Goal: Obtain resource: Download file/media

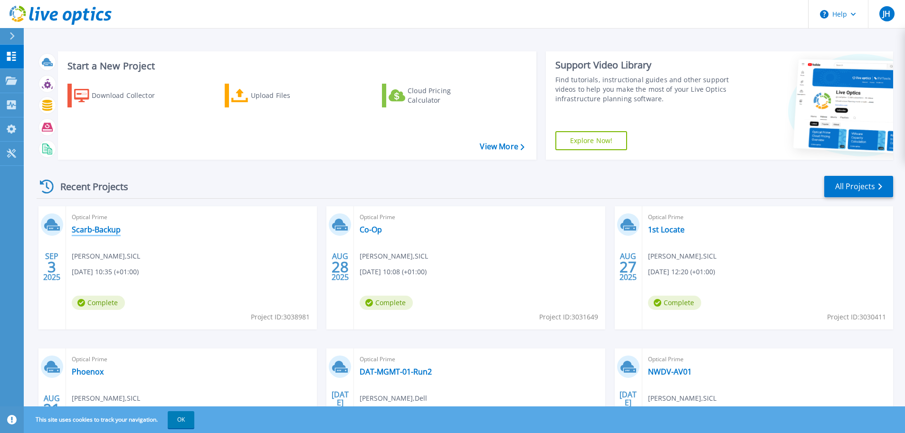
click at [115, 232] on link "Scarb-Backup" at bounding box center [96, 230] width 49 height 10
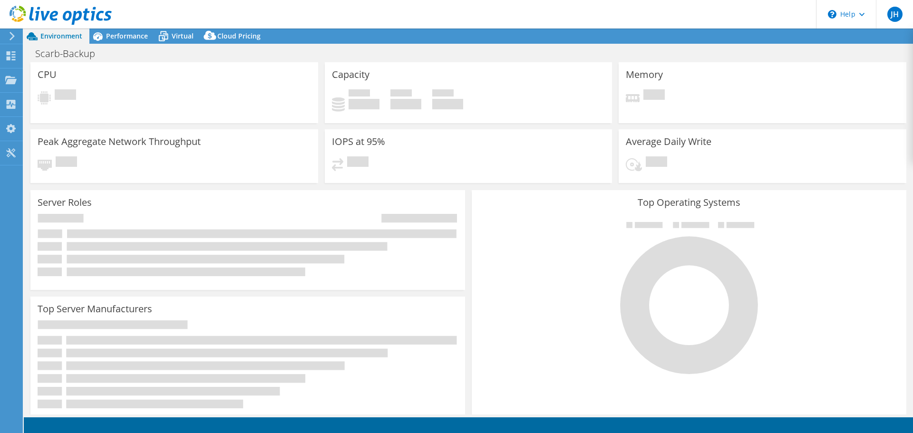
select select "USD"
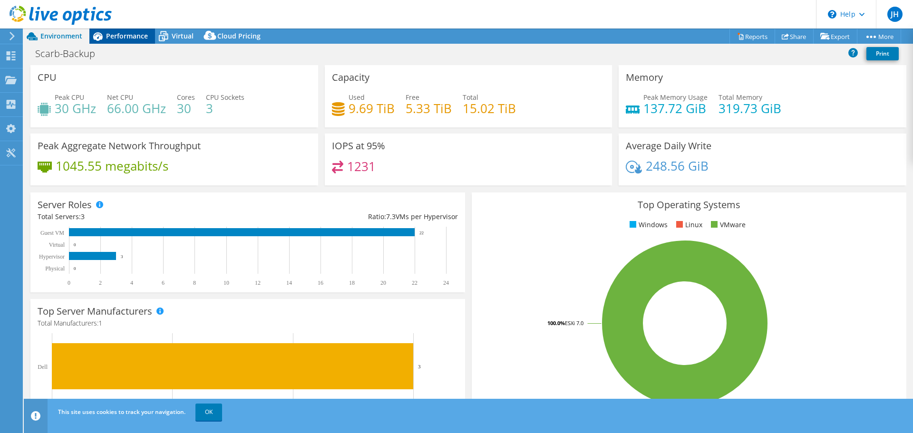
click at [134, 36] on span "Performance" at bounding box center [127, 35] width 42 height 9
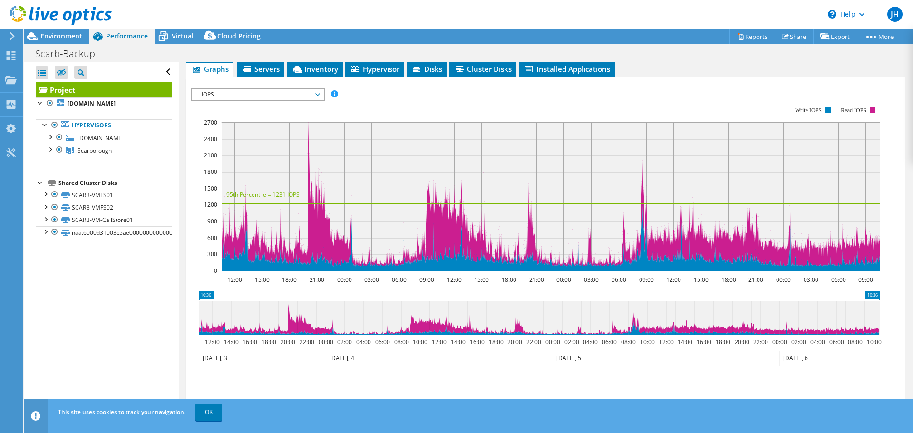
scroll to position [190, 0]
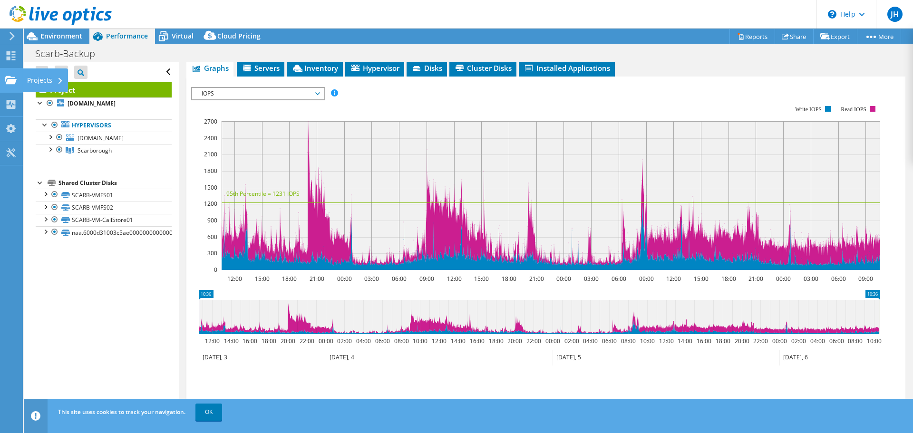
click at [45, 84] on div "Projects" at bounding box center [45, 80] width 46 height 24
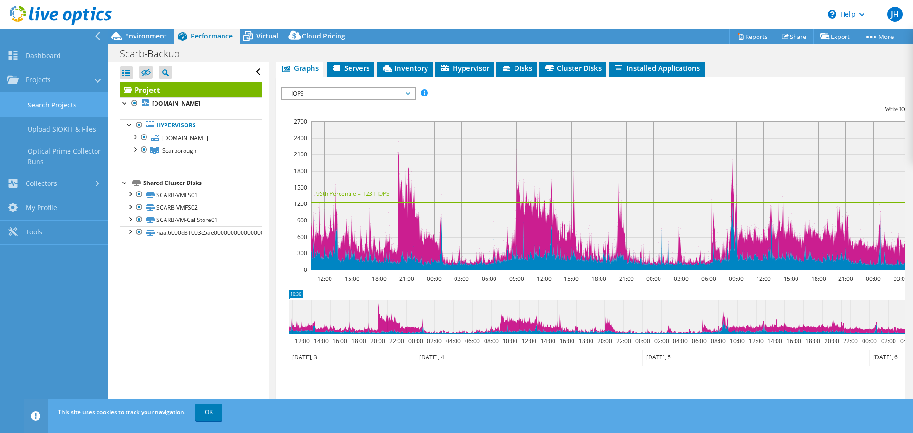
click at [75, 104] on link "Search Projects" at bounding box center [54, 105] width 108 height 24
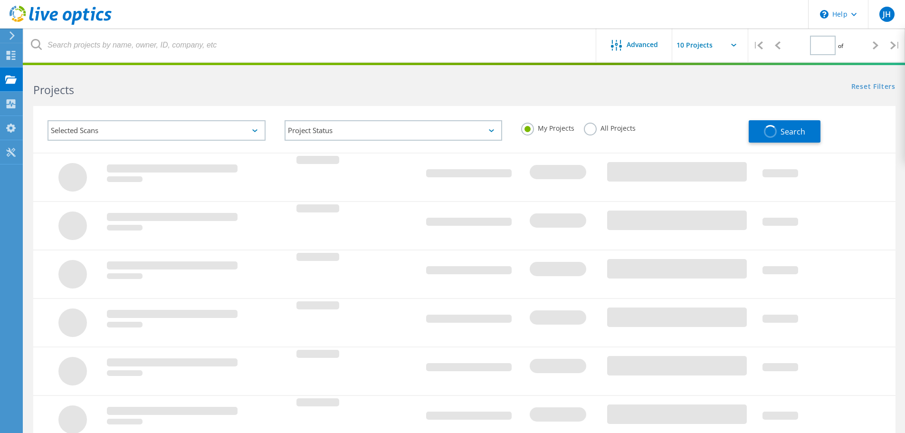
type input "1"
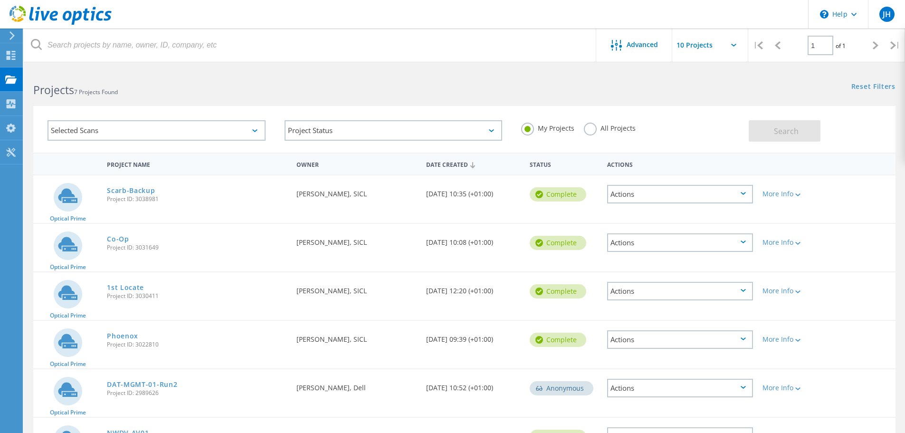
click at [736, 295] on div "Actions" at bounding box center [680, 291] width 146 height 19
click at [668, 313] on div "Delete" at bounding box center [680, 313] width 144 height 15
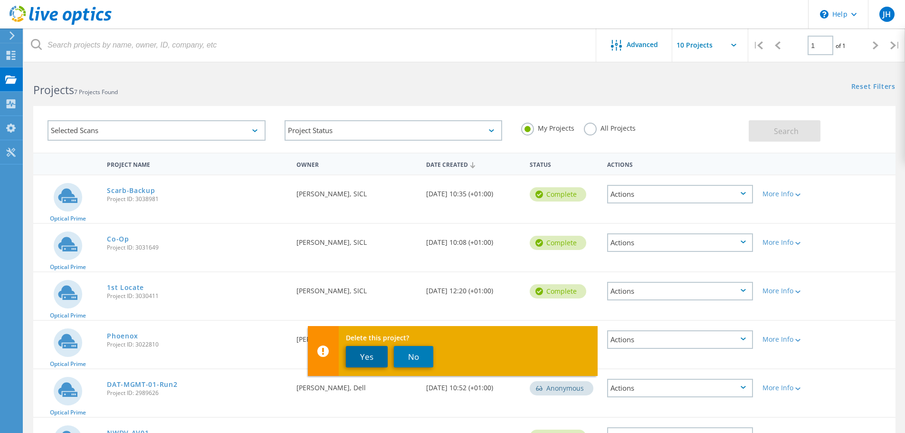
click at [361, 358] on button "Yes" at bounding box center [367, 356] width 42 height 21
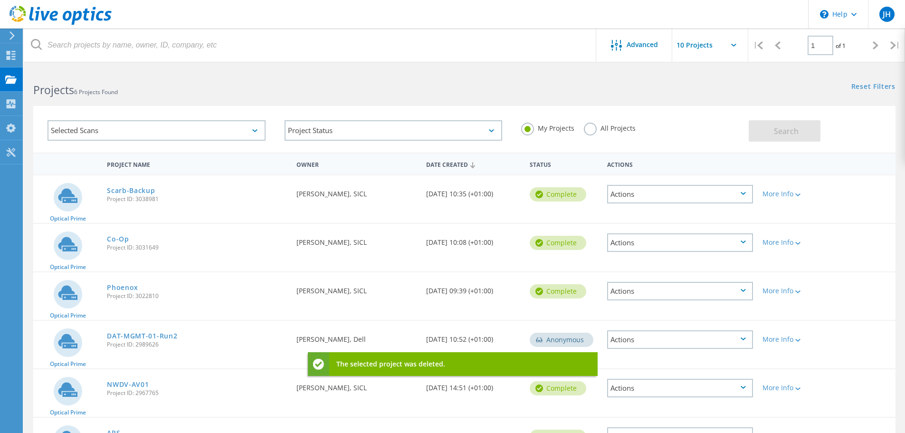
click at [668, 194] on div "Actions" at bounding box center [680, 194] width 146 height 19
click at [656, 188] on div "Project Details" at bounding box center [680, 187] width 144 height 15
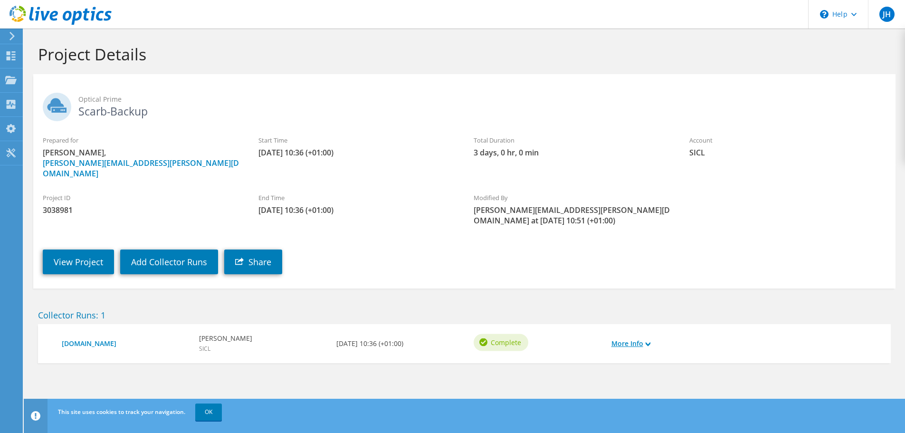
click at [638, 338] on link "More Info" at bounding box center [631, 343] width 39 height 10
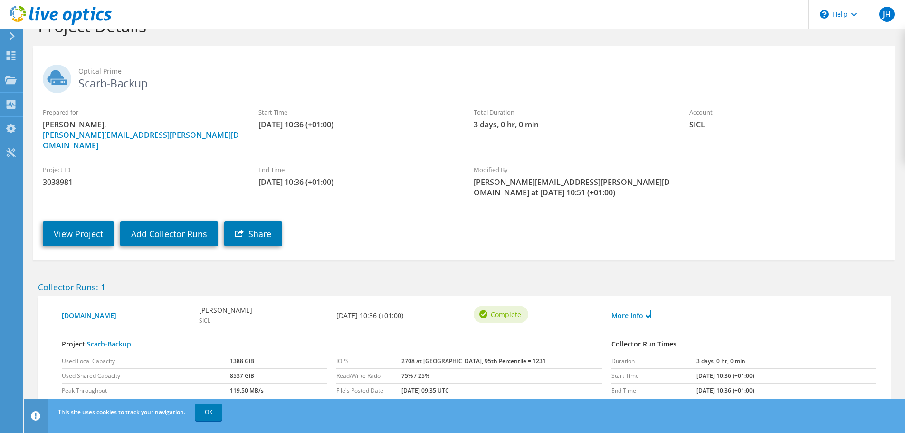
scroll to position [54, 0]
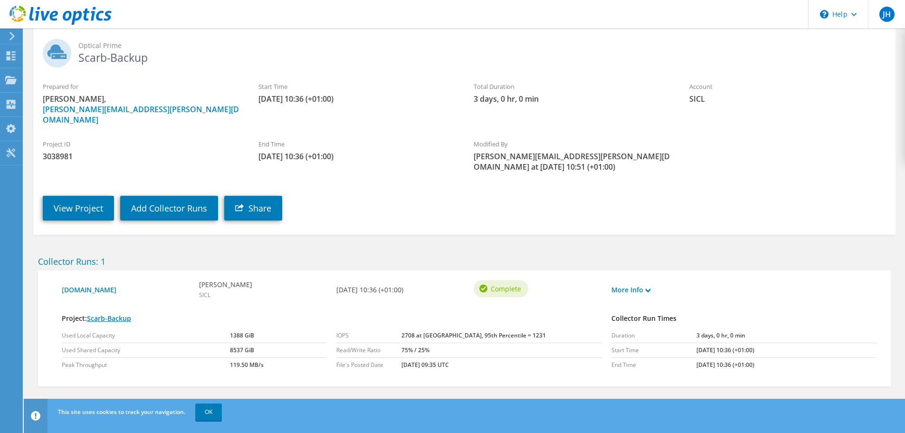
click at [103, 314] on link "Scarb-Backup" at bounding box center [109, 318] width 44 height 9
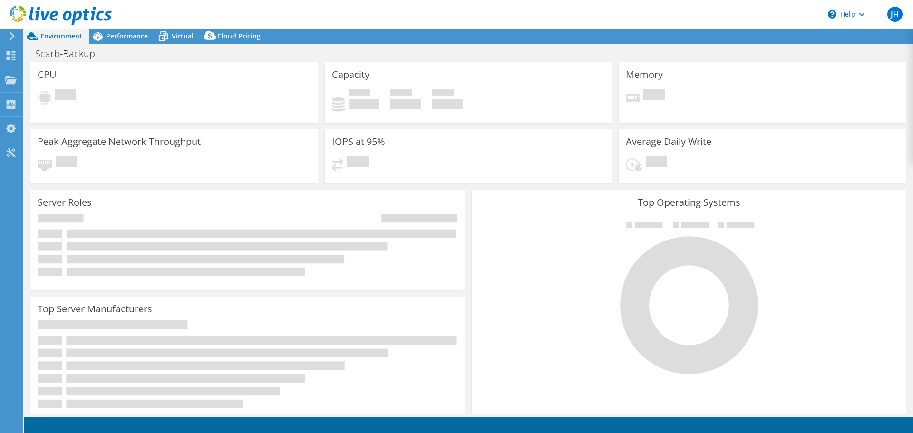
select select "USD"
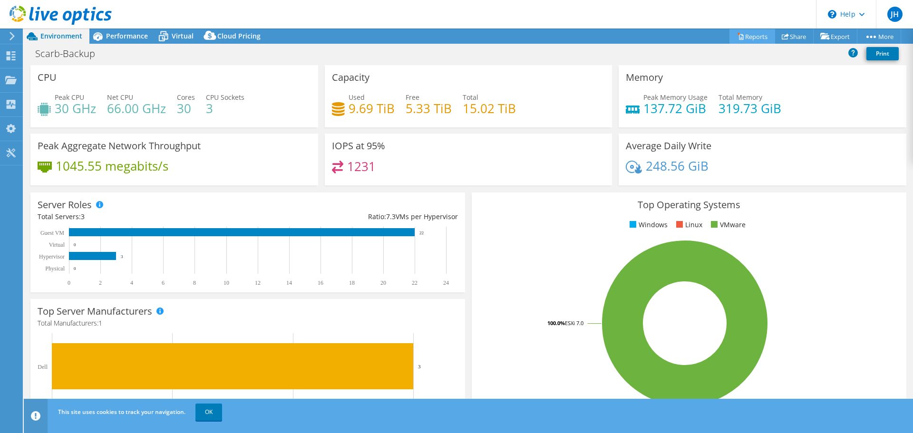
click at [751, 36] on link "Reports" at bounding box center [752, 36] width 46 height 15
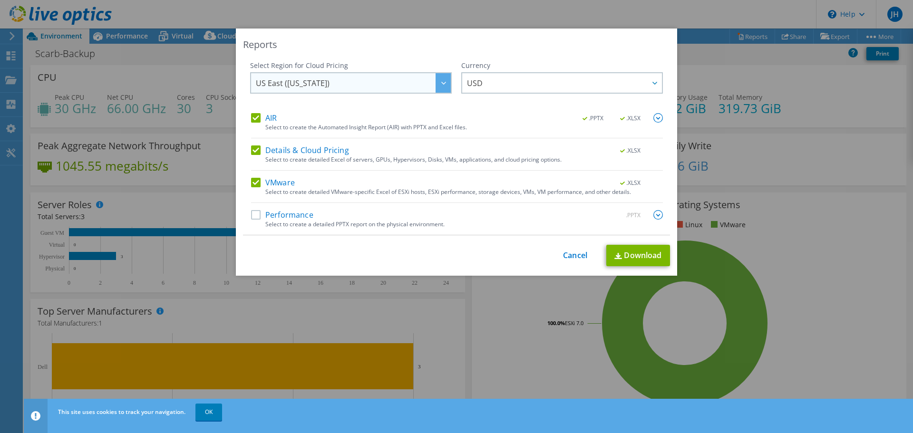
click at [416, 84] on span "US East ([US_STATE])" at bounding box center [353, 82] width 195 height 19
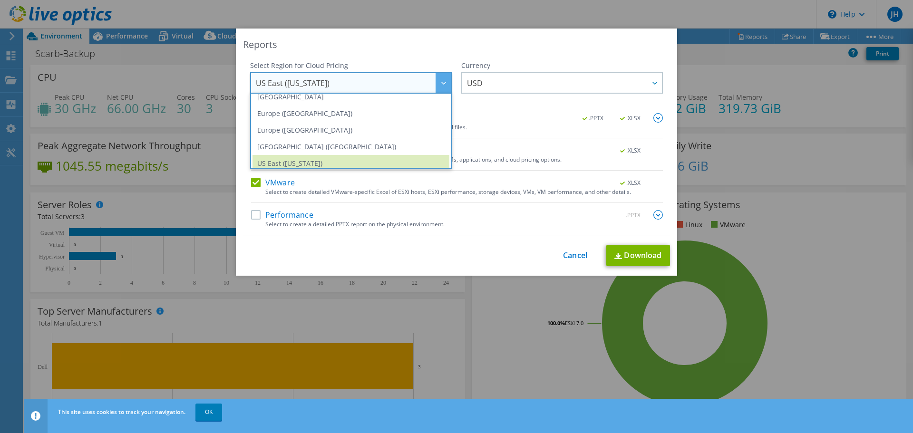
scroll to position [128, 0]
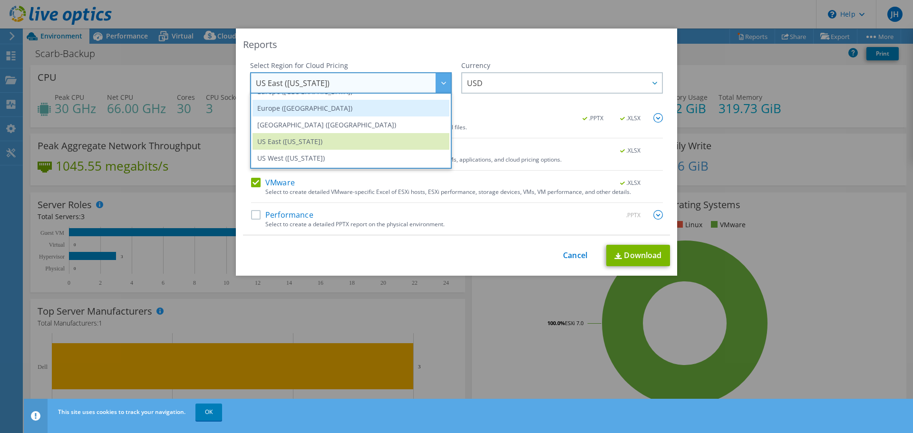
click at [404, 109] on li "Europe ([GEOGRAPHIC_DATA])" at bounding box center [350, 108] width 197 height 17
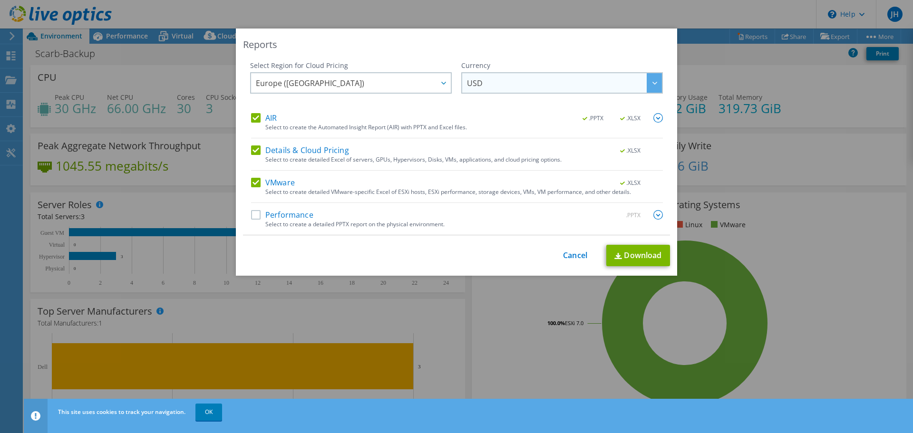
click at [545, 81] on span "USD" at bounding box center [564, 82] width 195 height 19
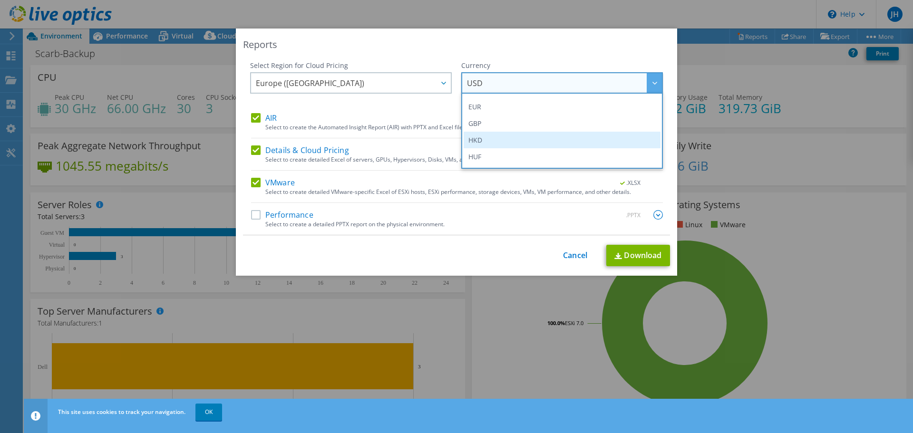
scroll to position [143, 0]
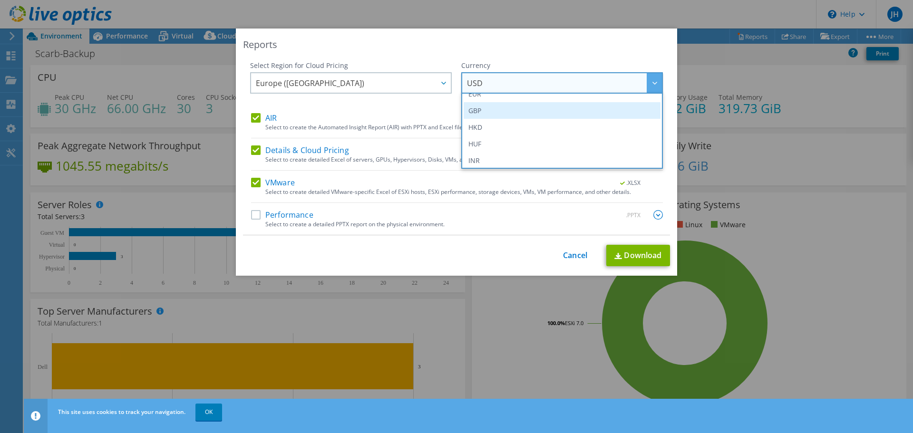
click at [516, 118] on li "GBP" at bounding box center [561, 110] width 197 height 17
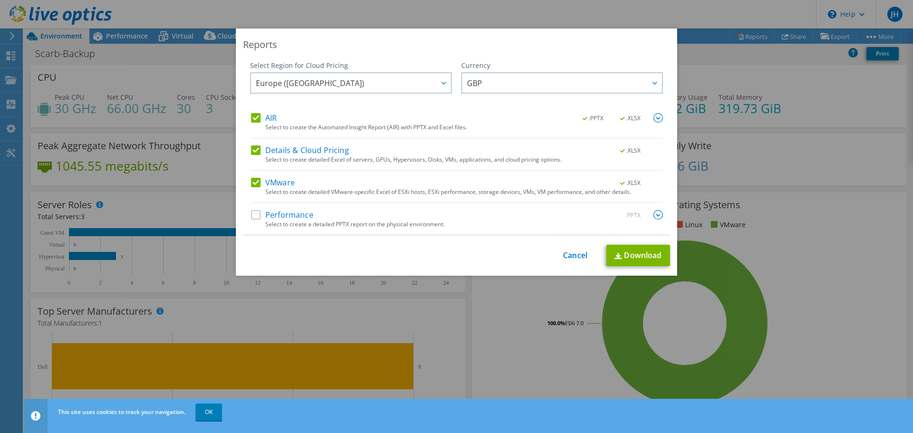
click at [292, 214] on label "Performance" at bounding box center [282, 215] width 62 height 10
click at [0, 0] on input "Performance" at bounding box center [0, 0] width 0 height 0
click at [654, 216] on img at bounding box center [658, 215] width 10 height 10
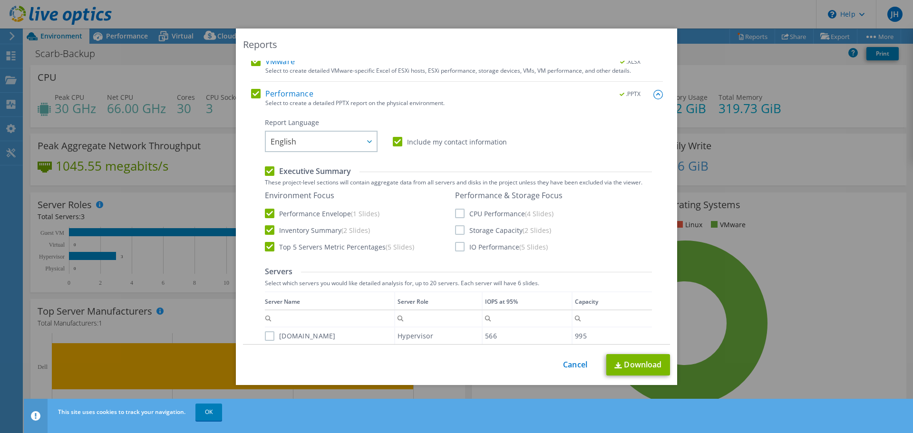
scroll to position [190, 0]
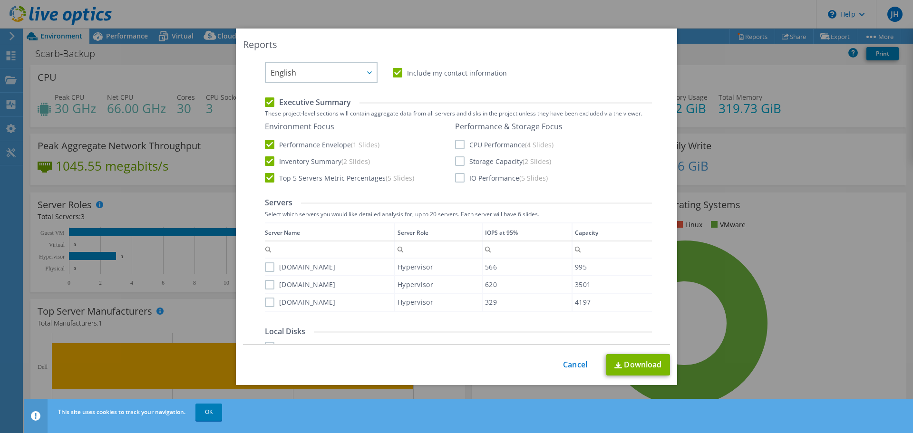
click at [477, 145] on label "CPU Performance (4 Slides)" at bounding box center [504, 145] width 98 height 10
click at [0, 0] on input "CPU Performance (4 Slides)" at bounding box center [0, 0] width 0 height 0
click at [471, 167] on div "Performance & Storage Focus CPU Performance (4 Slides) Storage Capacity (2 Slid…" at bounding box center [508, 152] width 107 height 61
click at [479, 160] on label "Storage Capacity (2 Slides)" at bounding box center [503, 161] width 96 height 10
click at [0, 0] on input "Storage Capacity (2 Slides)" at bounding box center [0, 0] width 0 height 0
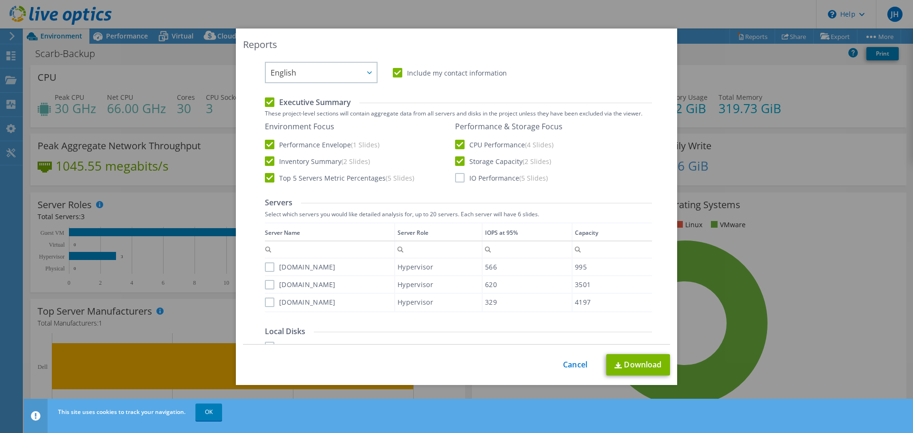
click at [477, 177] on label "IO Performance (5 Slides)" at bounding box center [501, 178] width 93 height 10
click at [0, 0] on input "IO Performance (5 Slides)" at bounding box center [0, 0] width 0 height 0
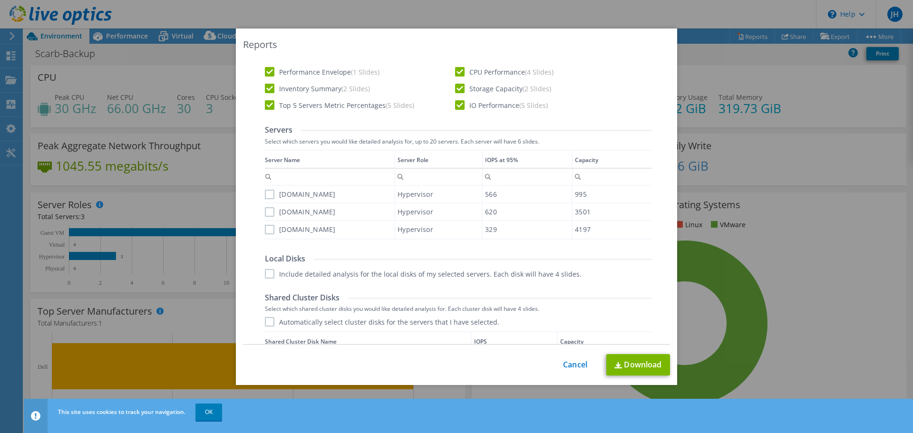
scroll to position [333, 0]
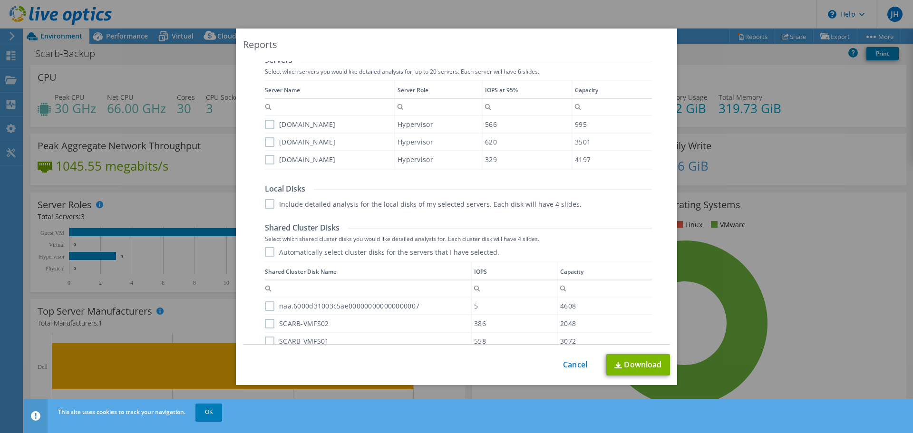
click at [265, 124] on label "[DOMAIN_NAME]" at bounding box center [300, 125] width 71 height 10
click at [0, 0] on input "[DOMAIN_NAME]" at bounding box center [0, 0] width 0 height 0
click at [265, 142] on label "[DOMAIN_NAME]" at bounding box center [300, 142] width 71 height 10
click at [0, 0] on input "[DOMAIN_NAME]" at bounding box center [0, 0] width 0 height 0
click at [266, 158] on label "[DOMAIN_NAME]" at bounding box center [300, 160] width 71 height 10
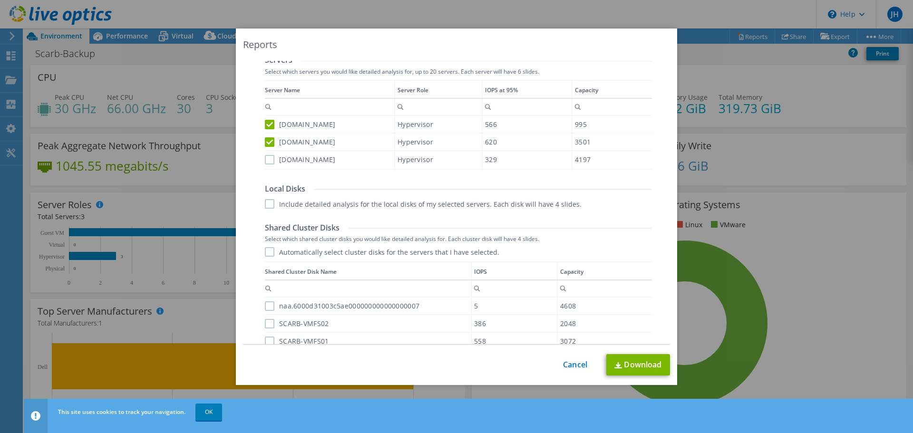
click at [0, 0] on input "[DOMAIN_NAME]" at bounding box center [0, 0] width 0 height 0
click at [267, 205] on label "Include detailed analysis for the local disks of my selected servers. Each disk…" at bounding box center [423, 204] width 317 height 10
click at [0, 0] on input "Include detailed analysis for the local disks of my selected servers. Each disk…" at bounding box center [0, 0] width 0 height 0
click at [265, 251] on label "Automatically select cluster disks for the servers that I have selected." at bounding box center [382, 252] width 234 height 10
click at [0, 0] on input "Automatically select cluster disks for the servers that I have selected." at bounding box center [0, 0] width 0 height 0
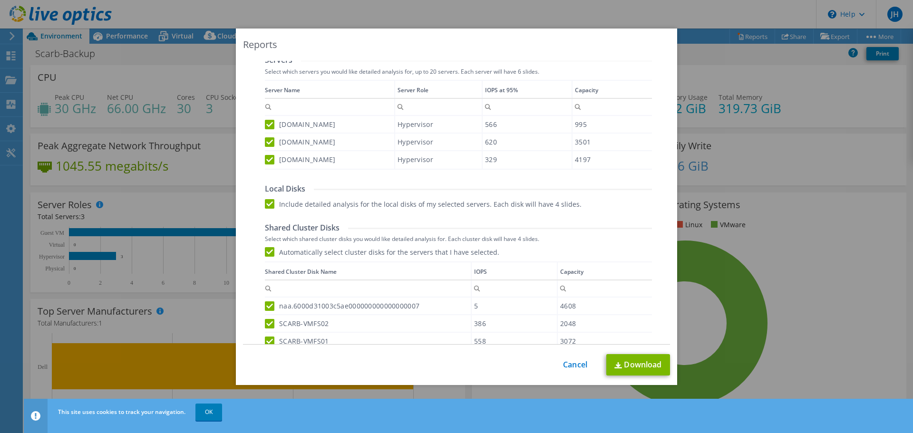
scroll to position [445, 0]
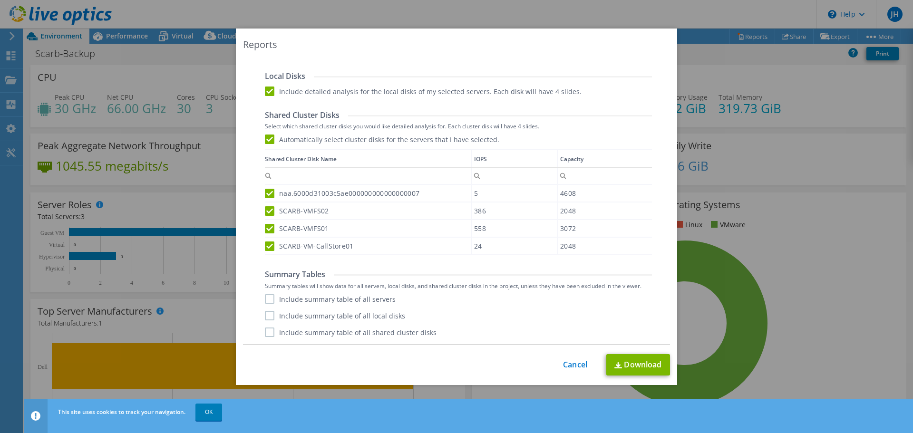
click at [281, 299] on label "Include summary table of all servers" at bounding box center [330, 299] width 131 height 10
click at [0, 0] on input "Include summary table of all servers" at bounding box center [0, 0] width 0 height 0
click at [283, 318] on label "Include summary table of all local disks" at bounding box center [335, 316] width 140 height 10
click at [0, 0] on input "Include summary table of all local disks" at bounding box center [0, 0] width 0 height 0
click at [291, 330] on label "Include summary table of all shared cluster disks" at bounding box center [351, 332] width 172 height 10
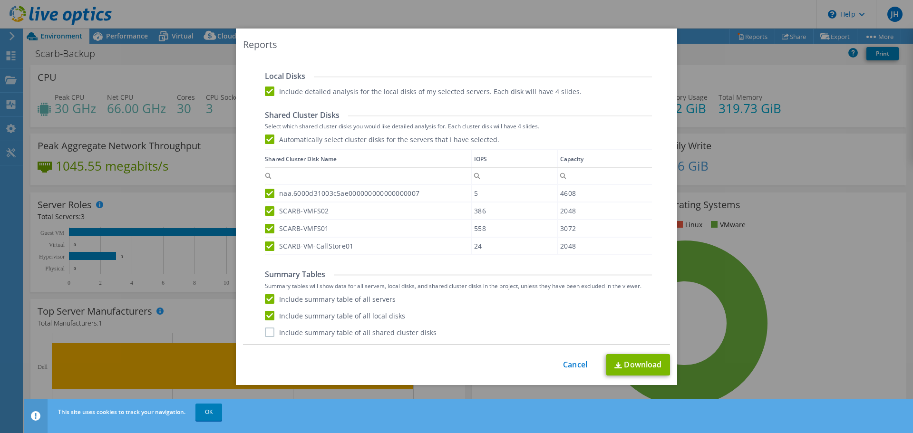
click at [0, 0] on input "Include summary table of all shared cluster disks" at bounding box center [0, 0] width 0 height 0
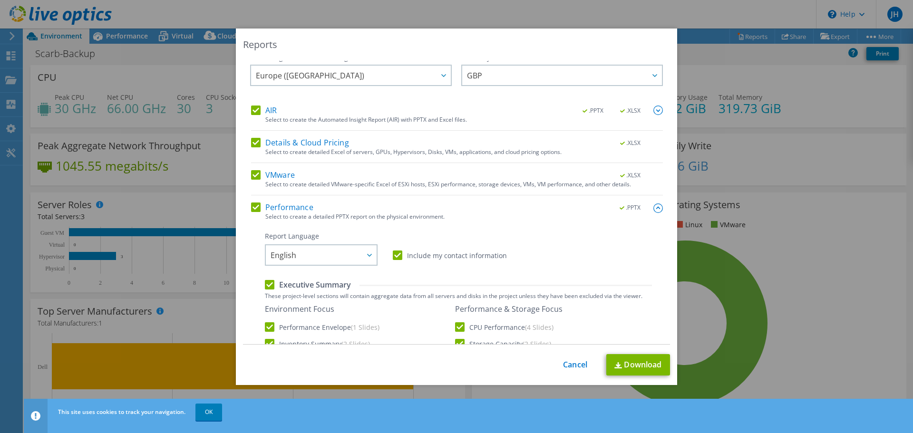
scroll to position [0, 0]
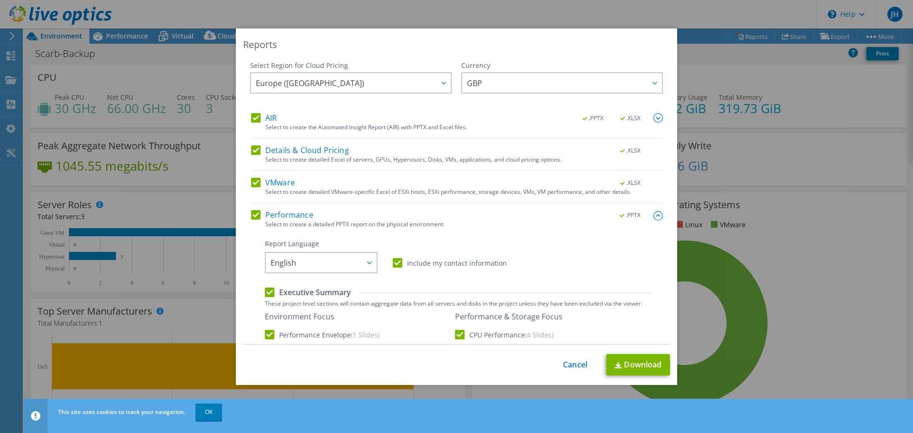
click at [653, 117] on img at bounding box center [658, 118] width 10 height 10
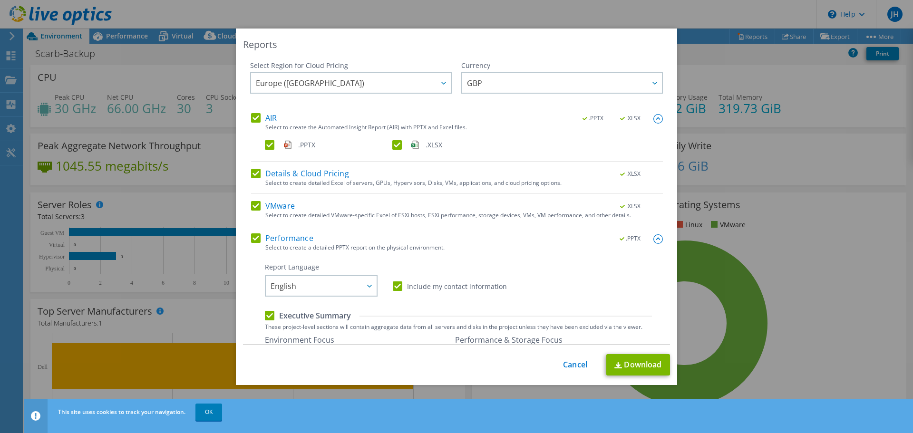
click at [653, 117] on img at bounding box center [658, 119] width 10 height 10
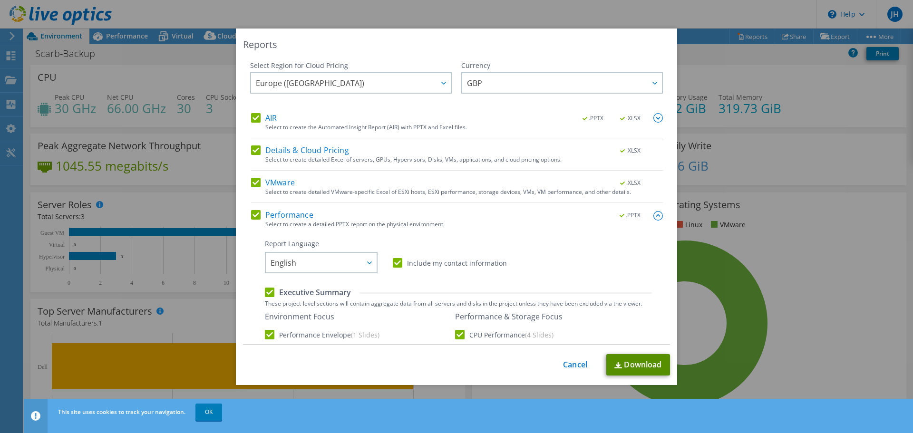
click at [658, 368] on link "Download" at bounding box center [638, 364] width 64 height 21
click at [583, 364] on link "Cancel" at bounding box center [575, 364] width 24 height 9
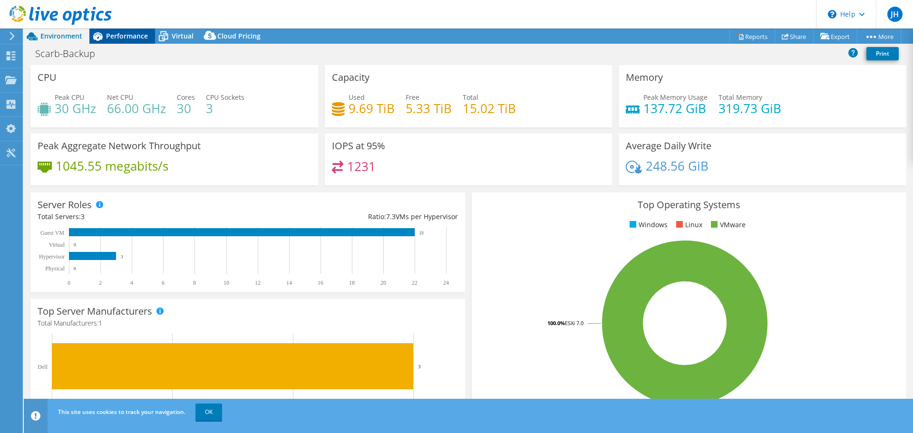
click at [121, 35] on span "Performance" at bounding box center [127, 35] width 42 height 9
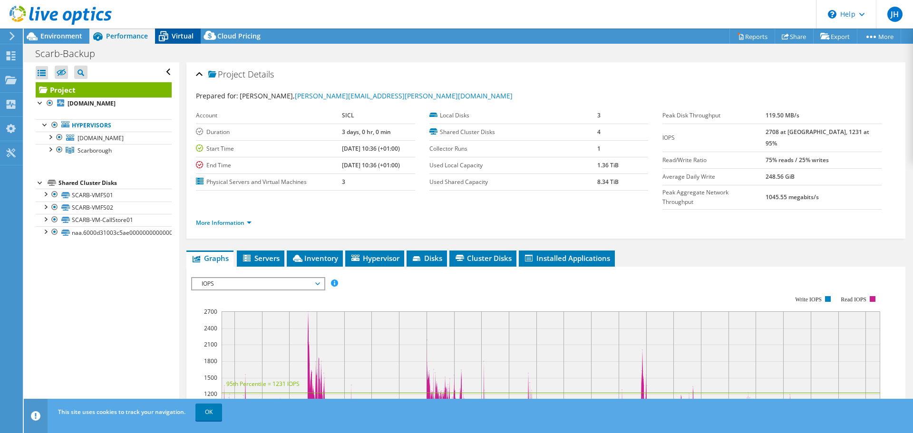
click at [171, 34] on icon at bounding box center [163, 36] width 17 height 17
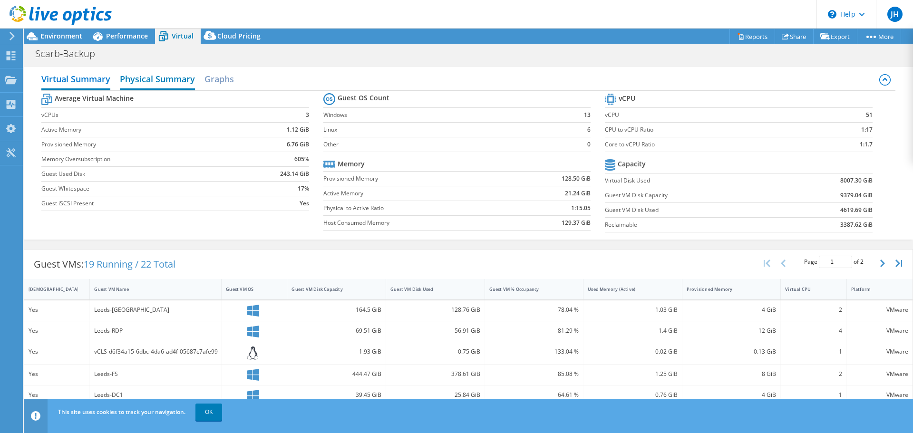
click at [171, 76] on h2 "Physical Summary" at bounding box center [157, 79] width 75 height 21
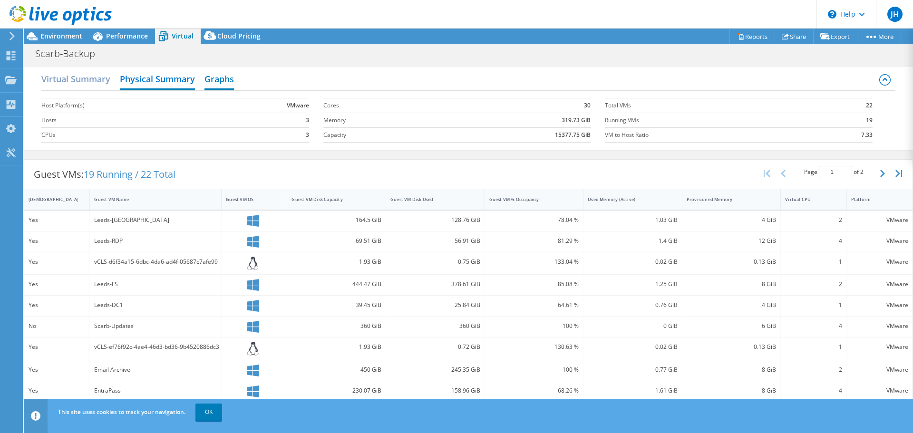
click at [224, 79] on h2 "Graphs" at bounding box center [218, 79] width 29 height 21
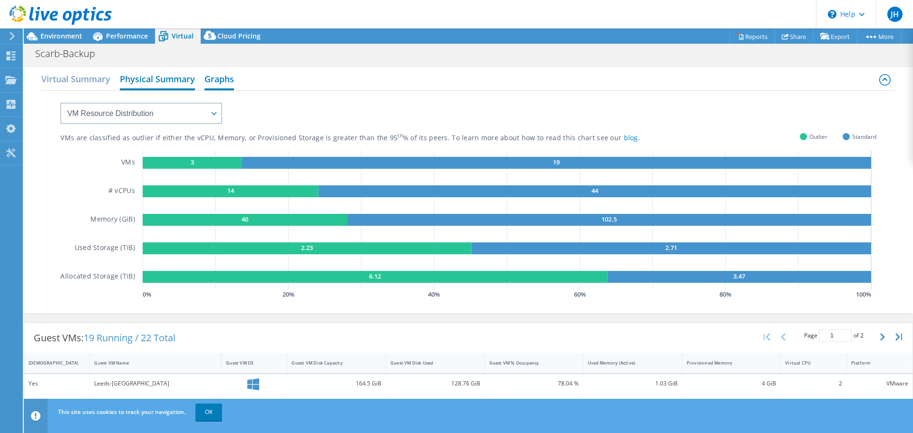
click at [171, 79] on h2 "Physical Summary" at bounding box center [157, 79] width 75 height 21
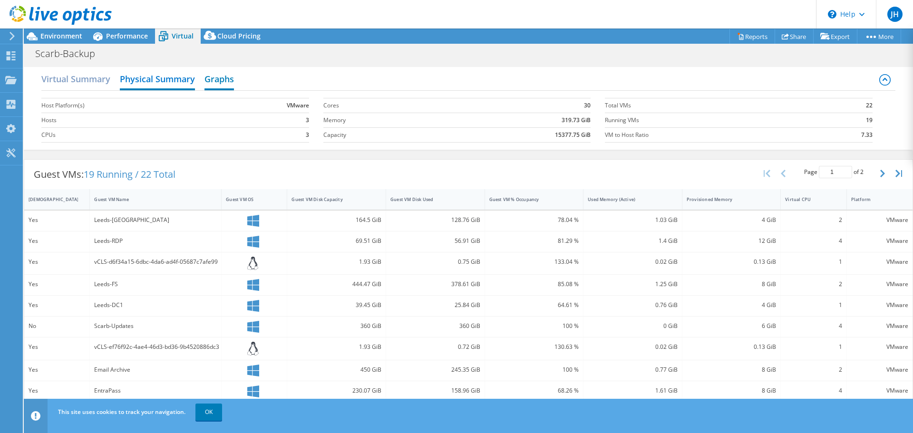
drag, startPoint x: 210, startPoint y: 78, endPoint x: 205, endPoint y: 77, distance: 4.8
click at [210, 77] on h2 "Graphs" at bounding box center [218, 79] width 29 height 21
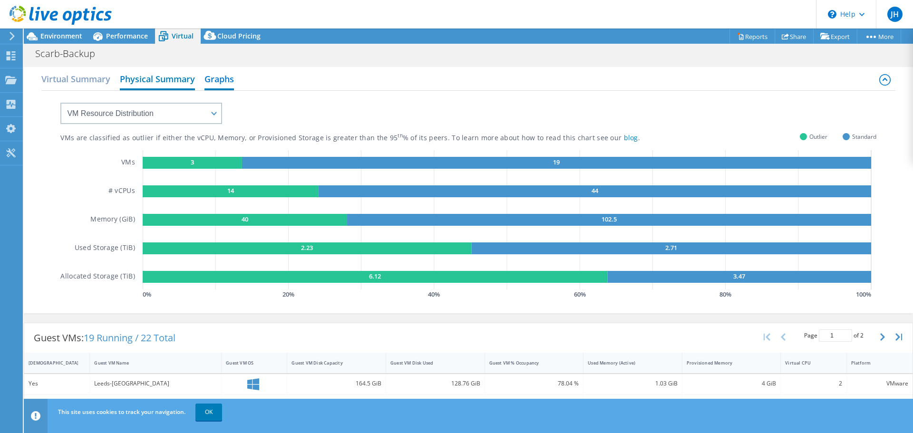
click at [163, 79] on h2 "Physical Summary" at bounding box center [157, 79] width 75 height 21
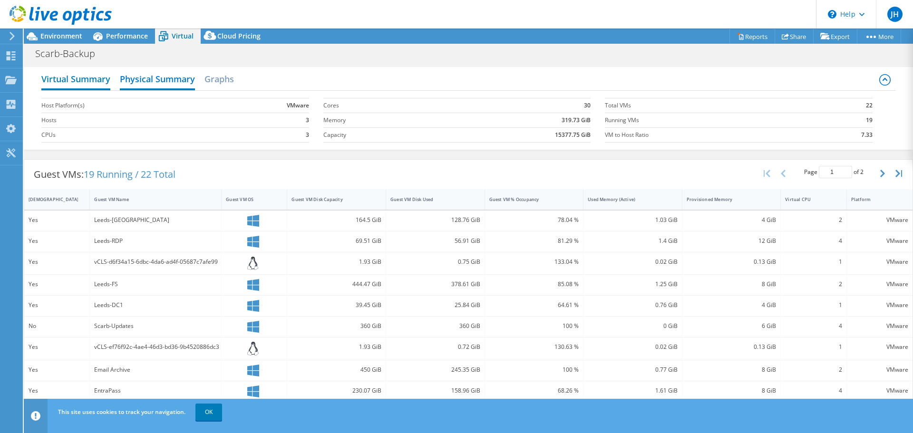
click at [108, 79] on h2 "Virtual Summary" at bounding box center [75, 79] width 69 height 21
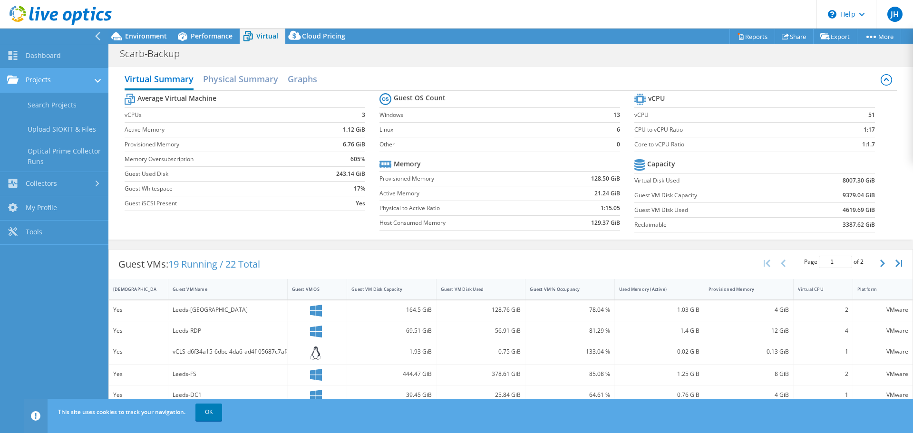
click at [91, 79] on link "Projects" at bounding box center [54, 80] width 108 height 24
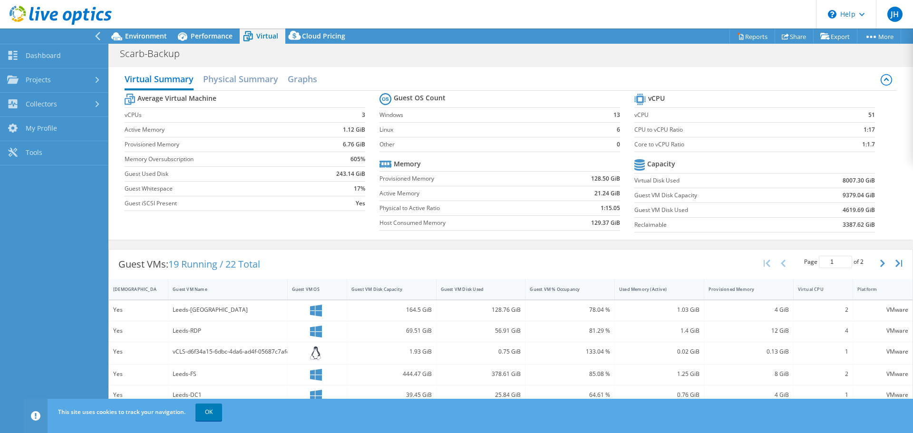
click at [454, 58] on div "Scarb-Backup Print" at bounding box center [510, 54] width 804 height 18
